Goal: Register for event/course

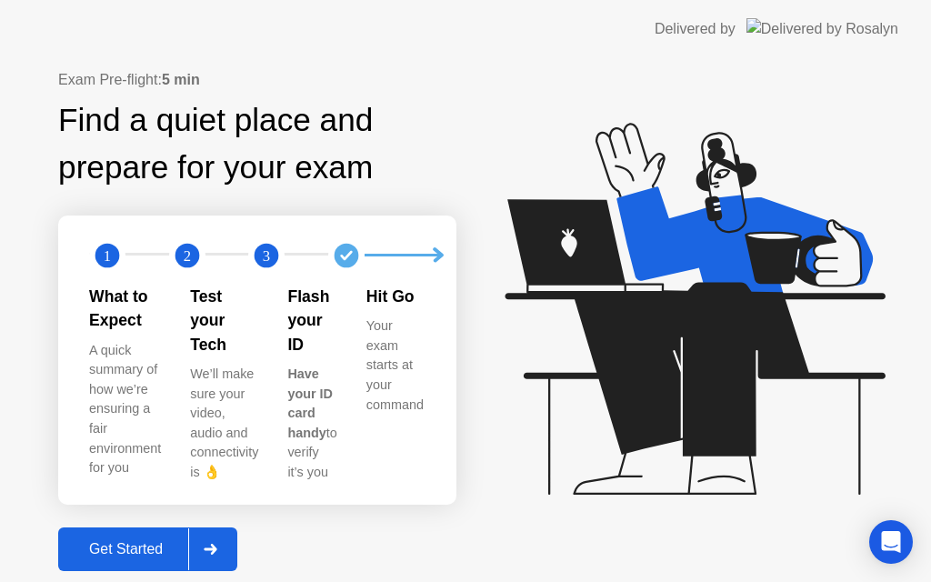
click at [188, 541] on div "Get Started" at bounding box center [126, 549] width 125 height 16
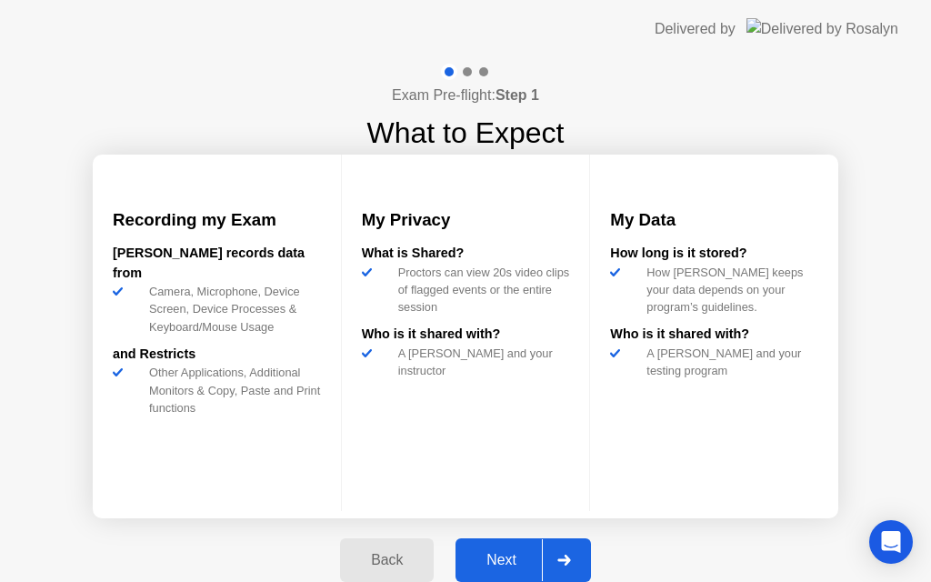
click at [498, 556] on div "Next" at bounding box center [501, 560] width 81 height 16
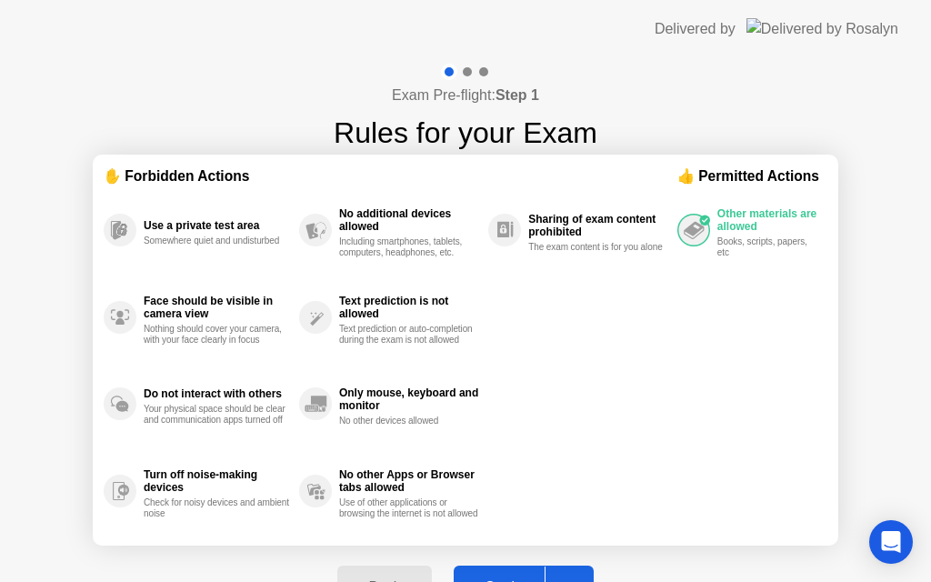
click at [495, 575] on button "Got it" at bounding box center [524, 588] width 140 height 44
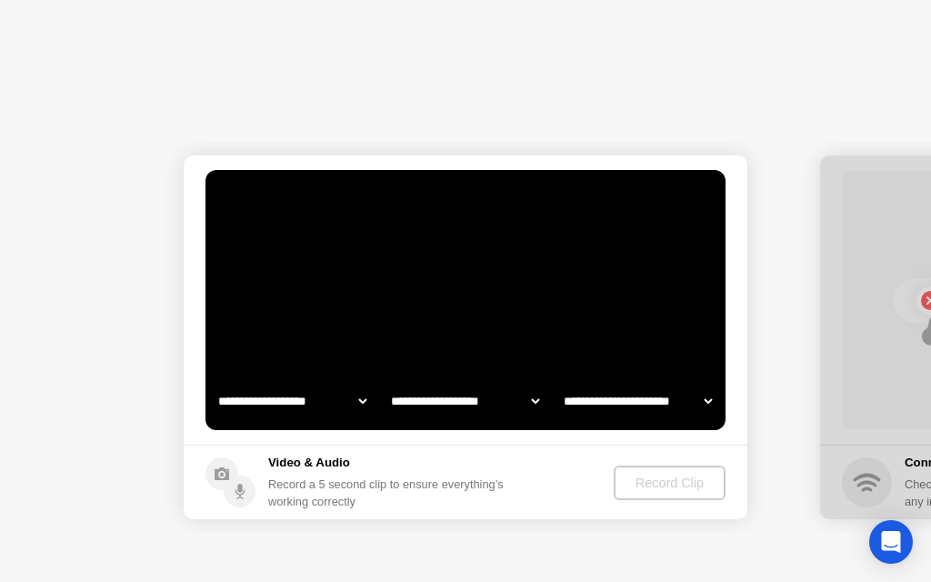
select select "**********"
select select "*******"
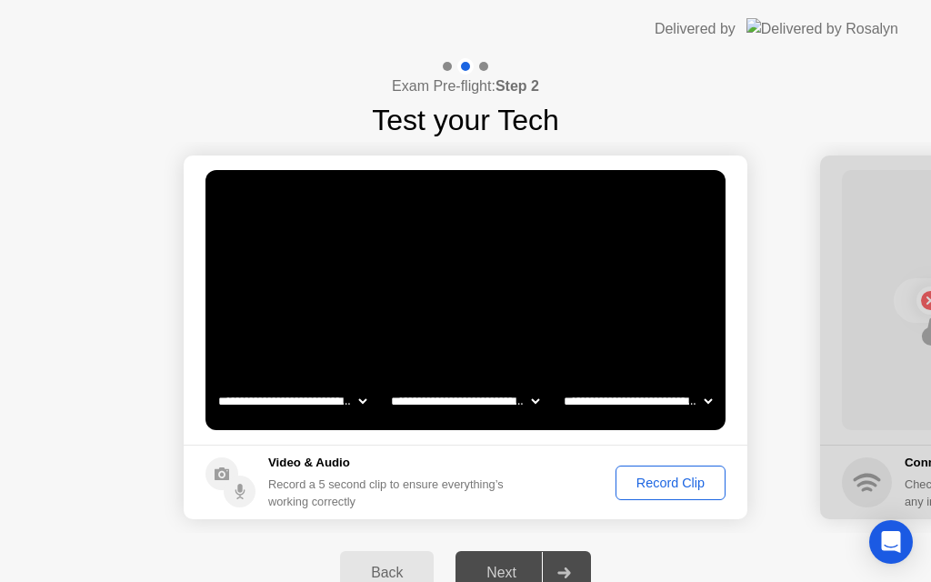
click at [675, 479] on div "Record Clip" at bounding box center [670, 483] width 97 height 15
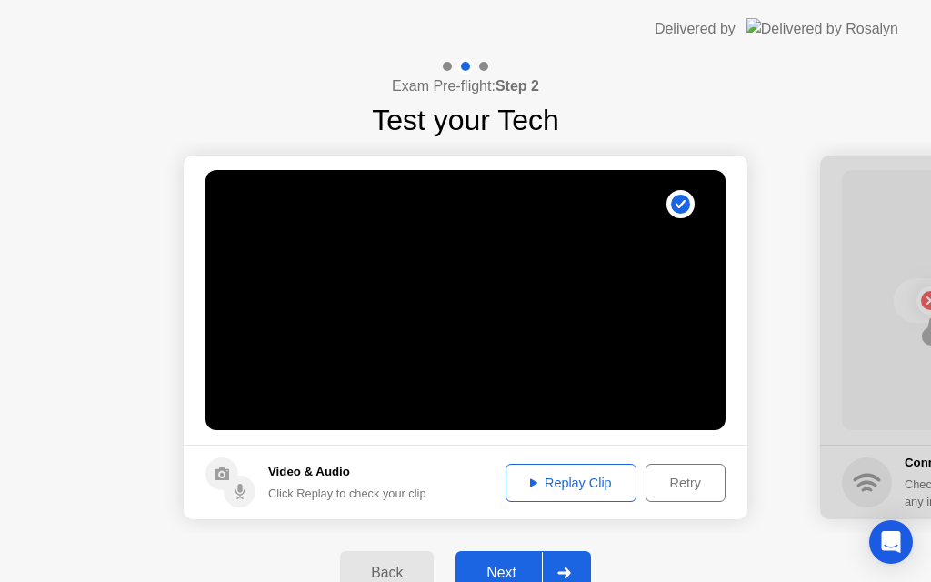
click at [506, 558] on button "Next" at bounding box center [523, 573] width 135 height 44
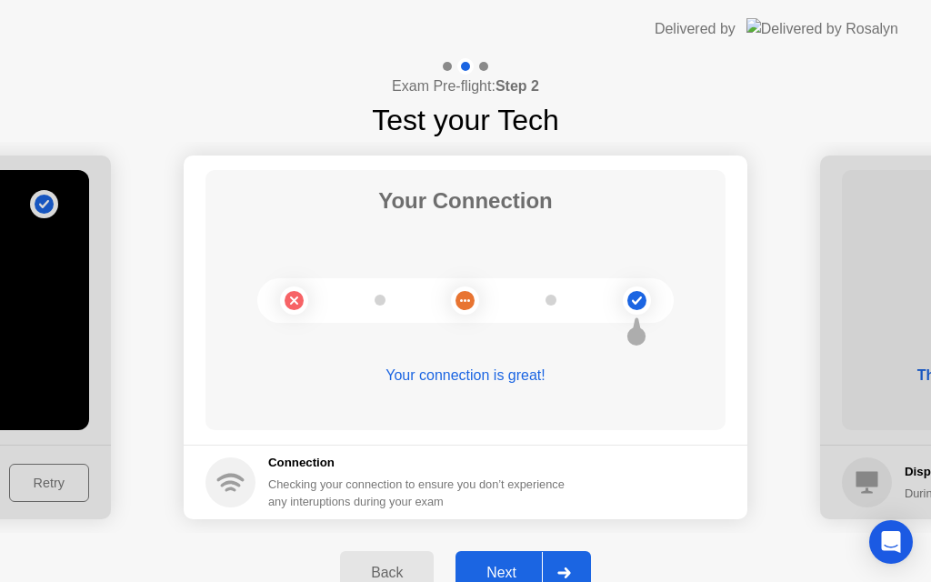
click at [501, 571] on div "Next" at bounding box center [501, 573] width 81 height 16
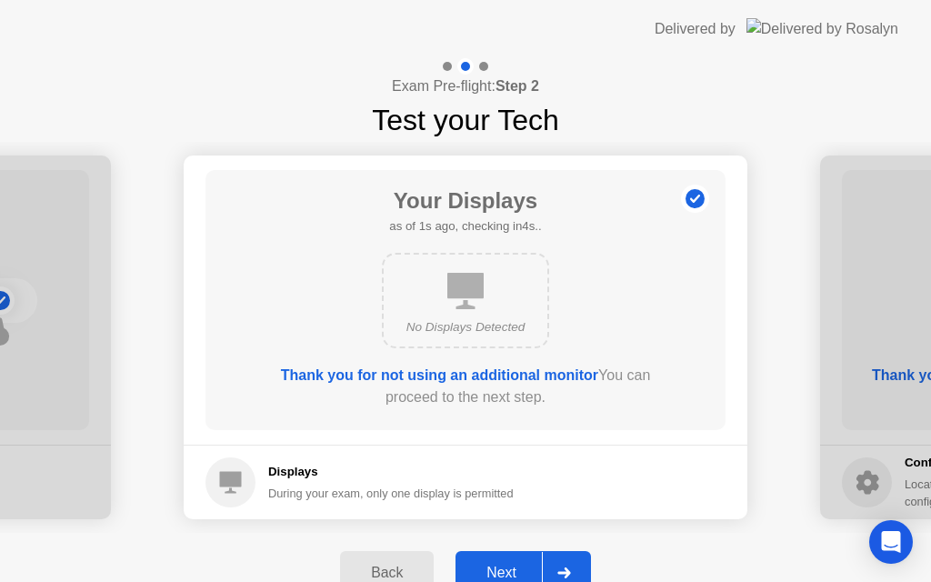
click at [501, 571] on div "Next" at bounding box center [501, 573] width 81 height 16
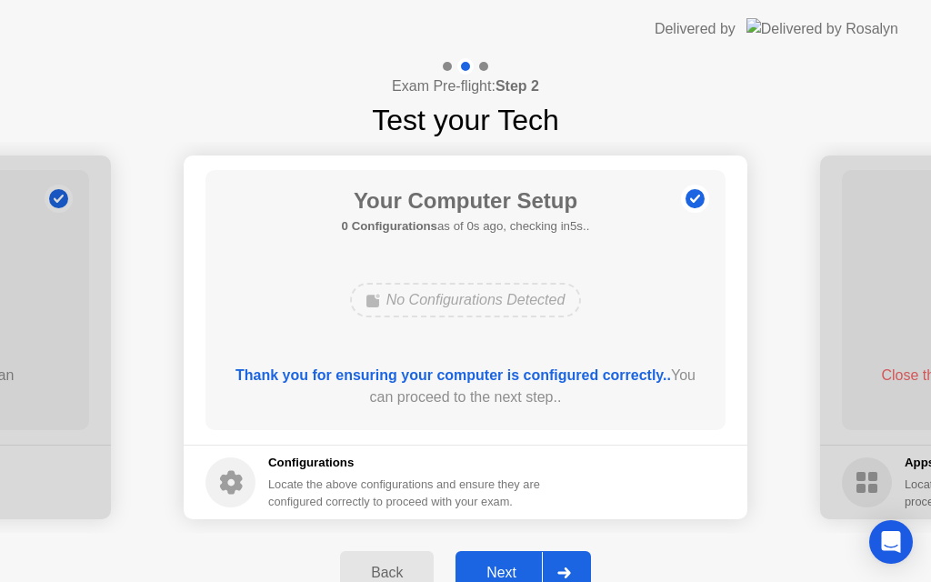
click at [501, 571] on div "Next" at bounding box center [501, 573] width 81 height 16
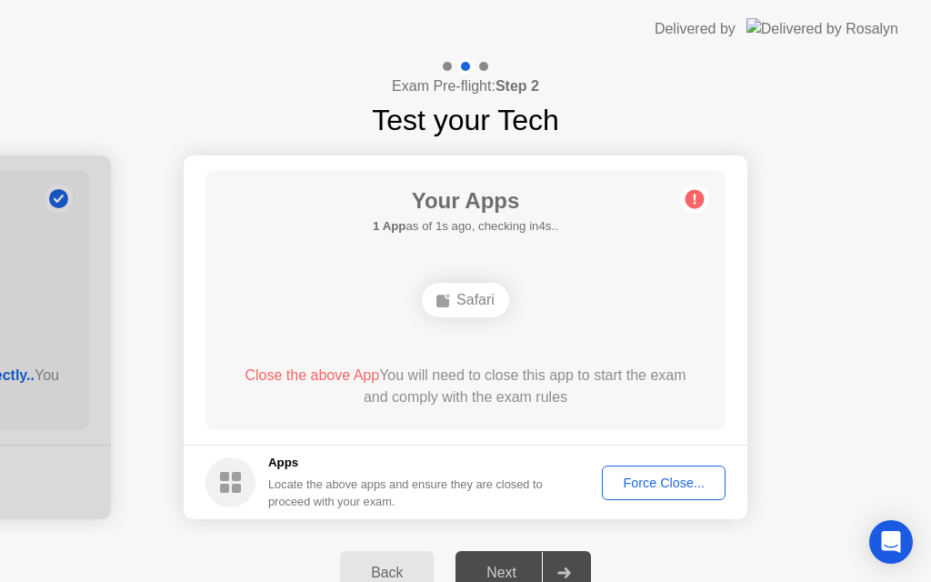
drag, startPoint x: 501, startPoint y: 571, endPoint x: 632, endPoint y: 483, distance: 157.9
click at [631, 484] on div "**********" at bounding box center [465, 335] width 931 height 555
click at [647, 482] on div "Force Close..." at bounding box center [663, 483] width 111 height 15
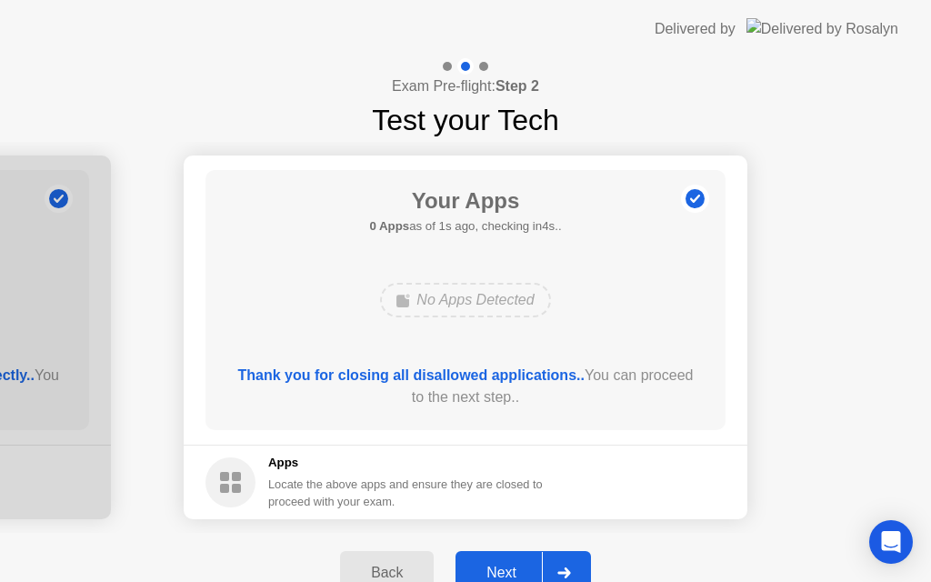
click at [500, 577] on div "Next" at bounding box center [501, 573] width 81 height 16
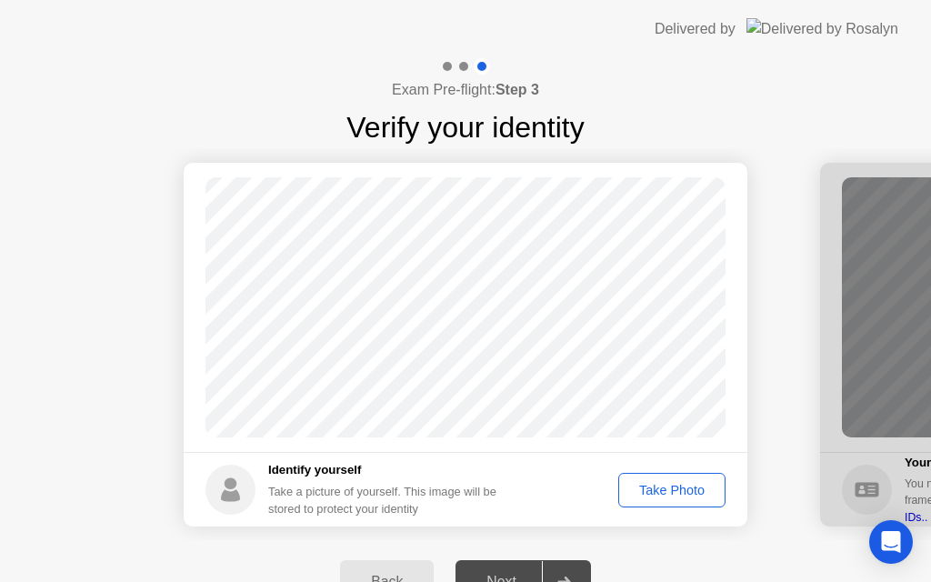
click at [677, 487] on div "Take Photo" at bounding box center [672, 490] width 95 height 15
click at [508, 574] on div "Next" at bounding box center [501, 582] width 81 height 16
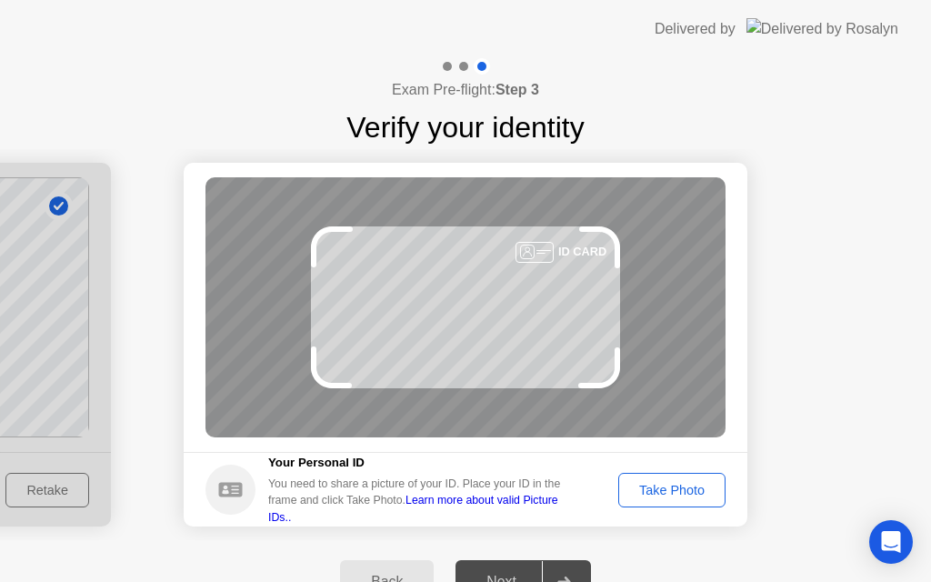
click at [678, 487] on div "Take Photo" at bounding box center [672, 490] width 95 height 15
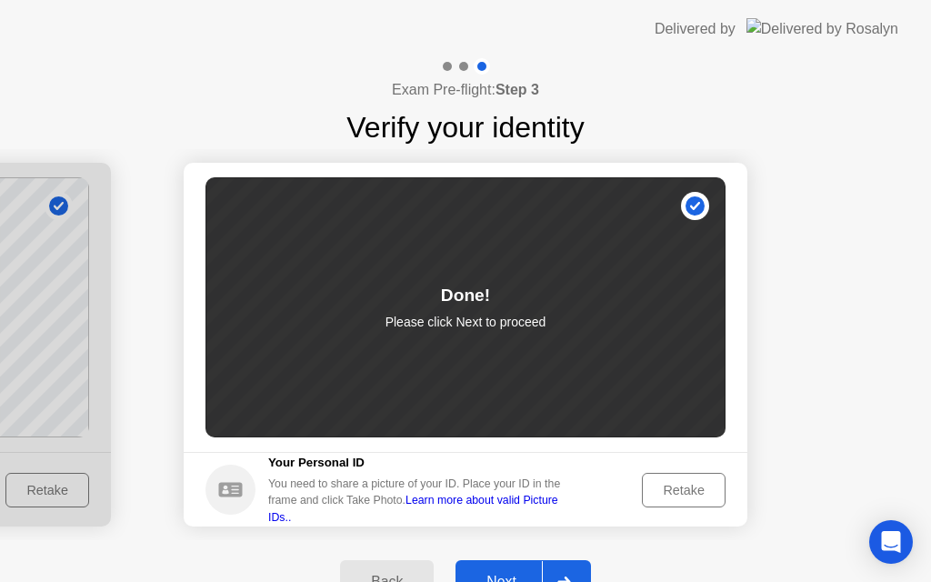
click at [510, 578] on div "Next" at bounding box center [501, 582] width 81 height 16
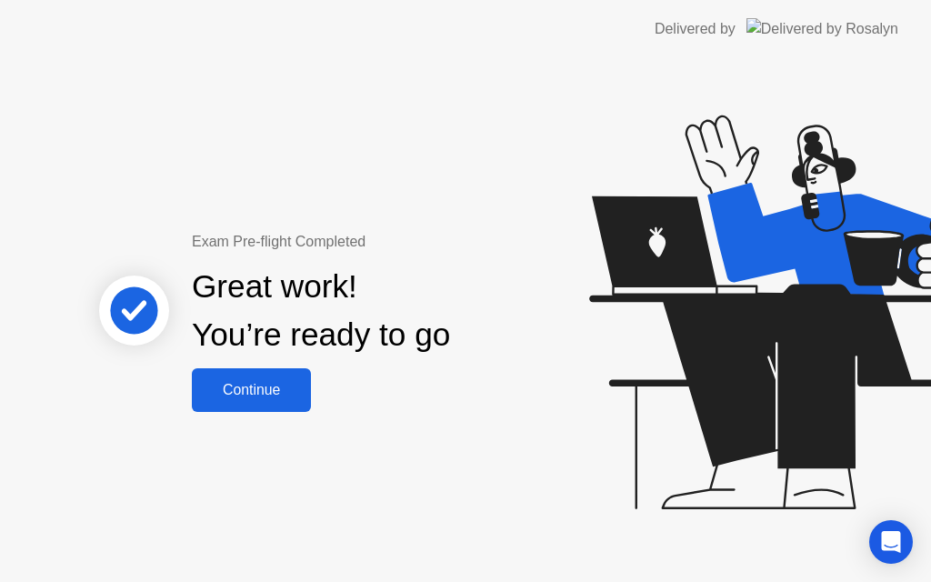
click at [245, 410] on button "Continue" at bounding box center [251, 390] width 119 height 44
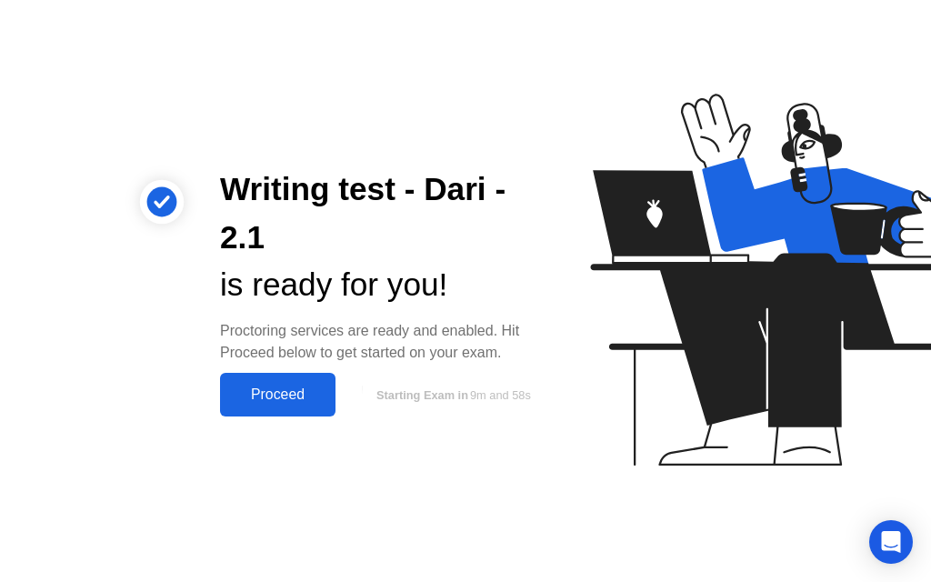
click at [302, 397] on div "Proceed" at bounding box center [278, 394] width 105 height 16
